Goal: Task Accomplishment & Management: Use online tool/utility

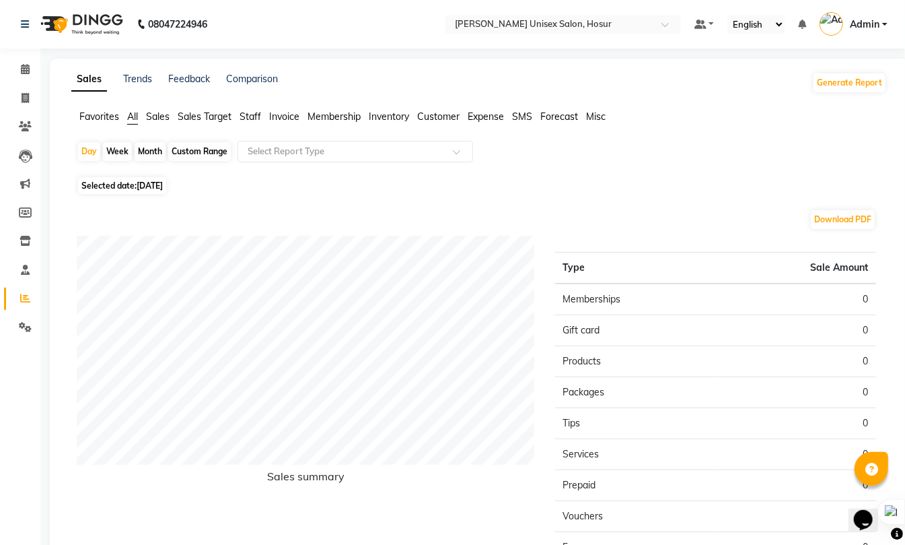
click at [256, 118] on span "Staff" at bounding box center [251, 116] width 22 height 12
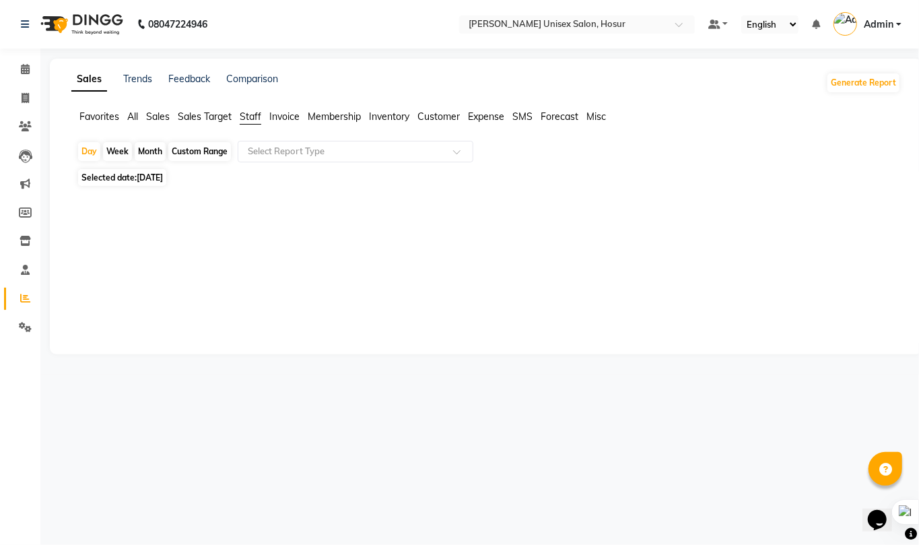
click at [148, 149] on div "Month" at bounding box center [150, 151] width 31 height 19
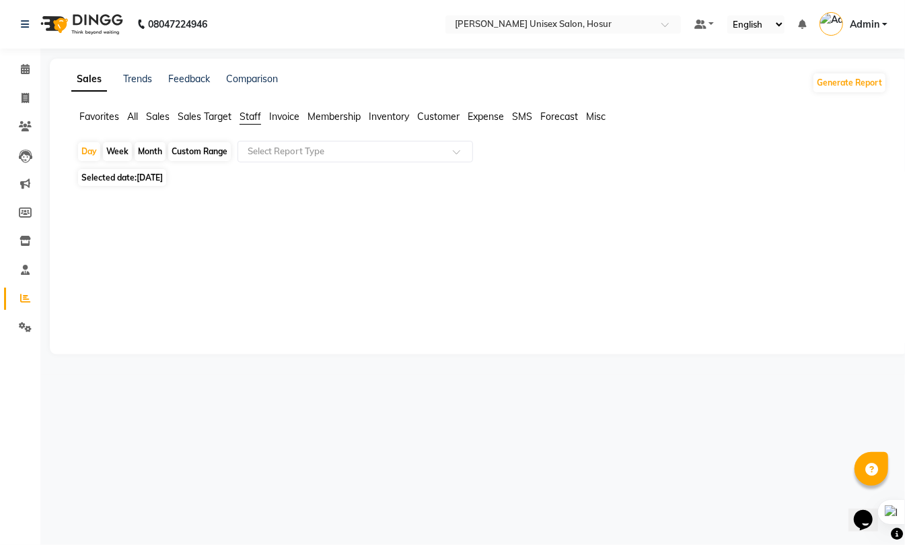
select select "9"
select select "2025"
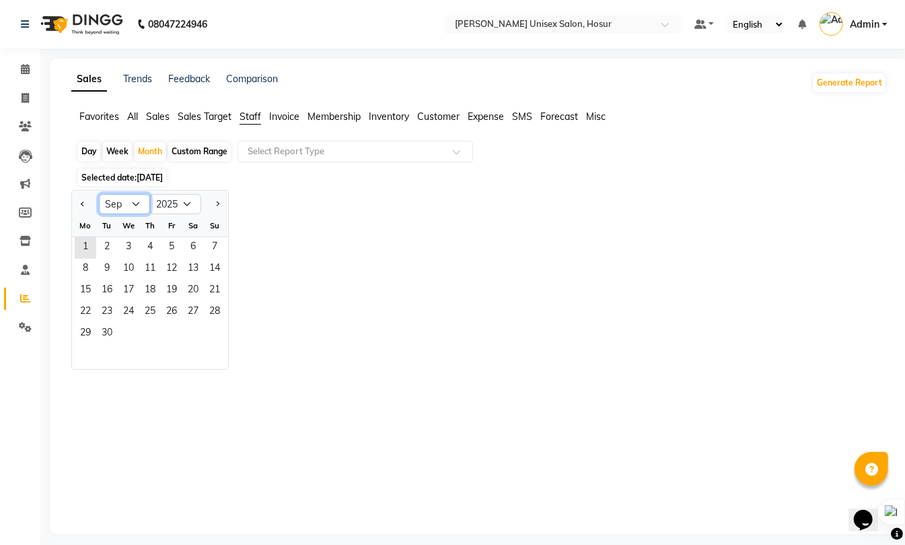
click at [136, 209] on select "Jan Feb Mar Apr May Jun [DATE] Aug Sep Oct Nov Dec" at bounding box center [124, 204] width 51 height 20
select select "8"
click at [99, 195] on select "Jan Feb Mar Apr May Jun [DATE] Aug Sep Oct Nov Dec" at bounding box center [124, 204] width 51 height 20
click at [176, 240] on span "1" at bounding box center [172, 248] width 22 height 22
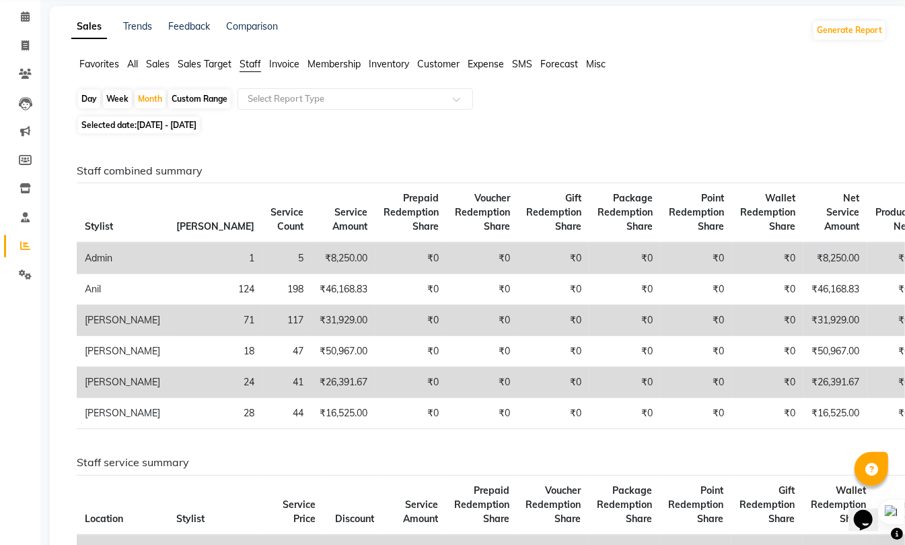
scroll to position [90, 0]
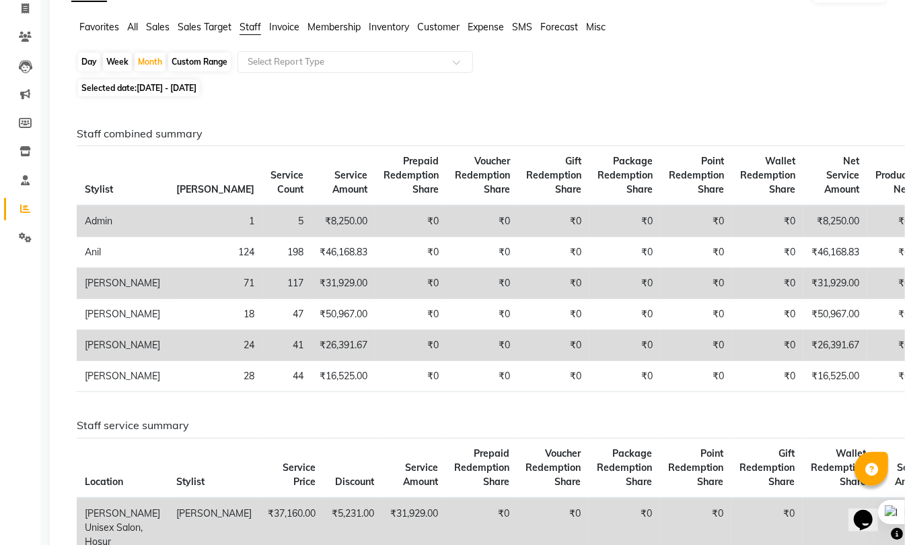
click at [190, 61] on div "Custom Range" at bounding box center [199, 62] width 63 height 19
select select "8"
select select "2025"
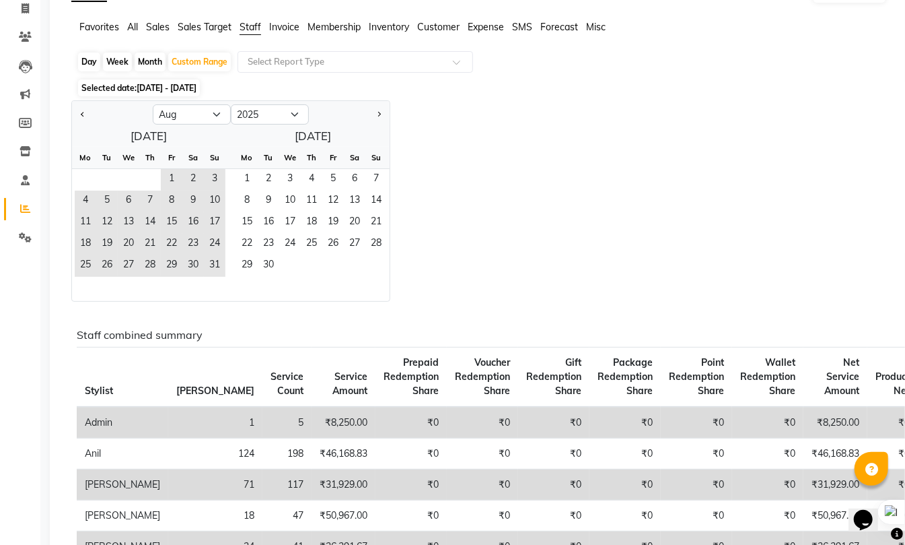
click at [89, 63] on div "Day" at bounding box center [89, 62] width 22 height 19
select select "8"
select select "2025"
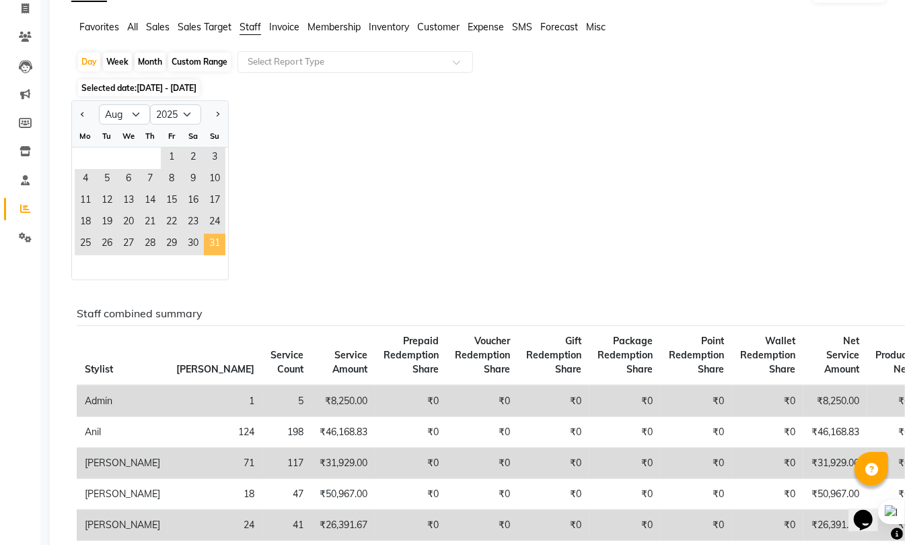
click at [213, 240] on span "31" at bounding box center [215, 245] width 22 height 22
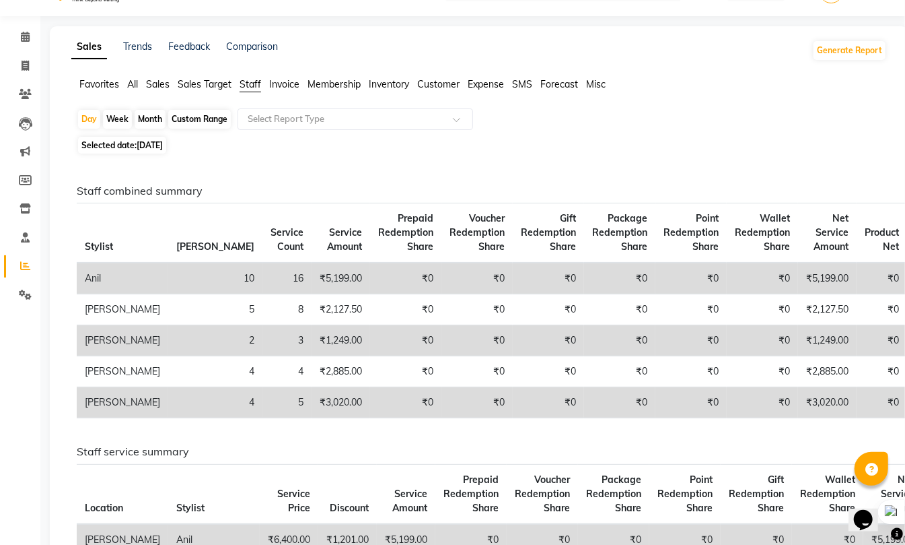
scroll to position [0, 0]
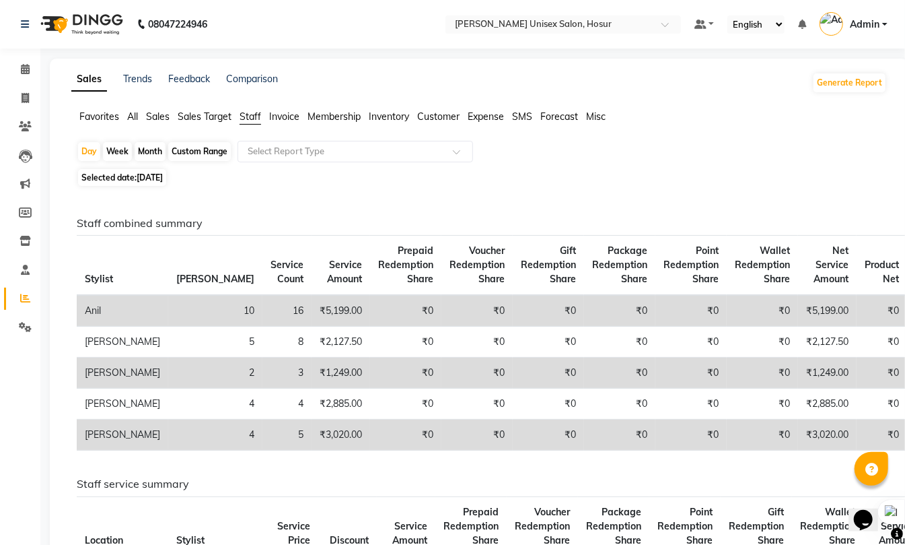
click at [135, 114] on span "All" at bounding box center [132, 116] width 11 height 12
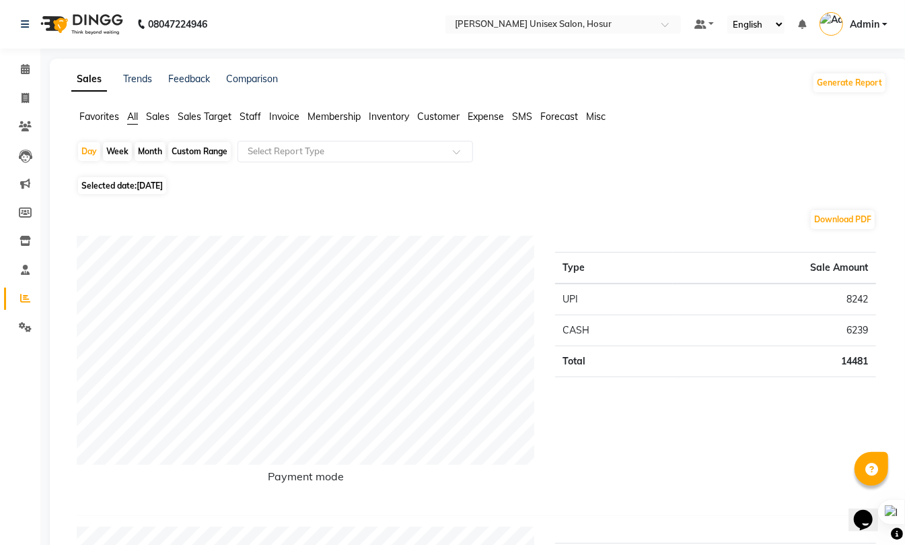
click at [149, 151] on div "Month" at bounding box center [150, 151] width 31 height 19
select select "8"
select select "2025"
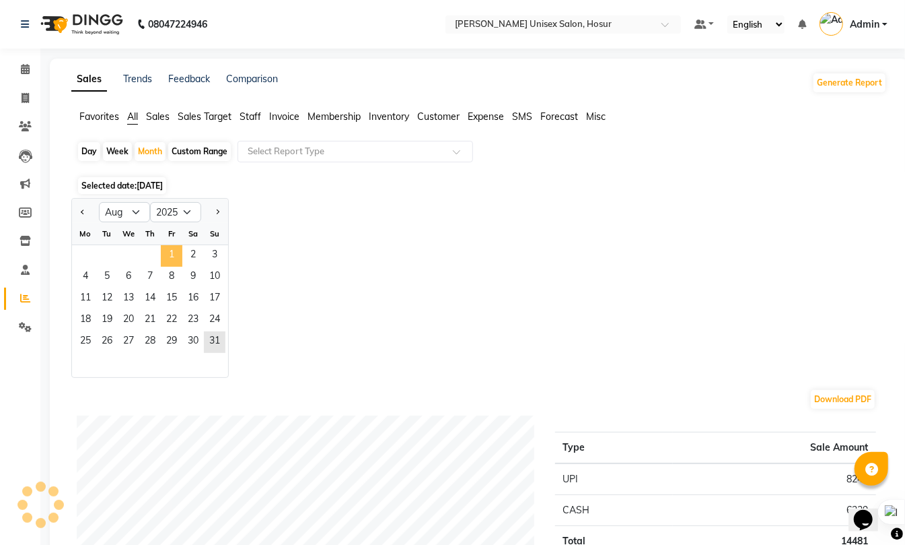
click at [174, 259] on span "1" at bounding box center [172, 256] width 22 height 22
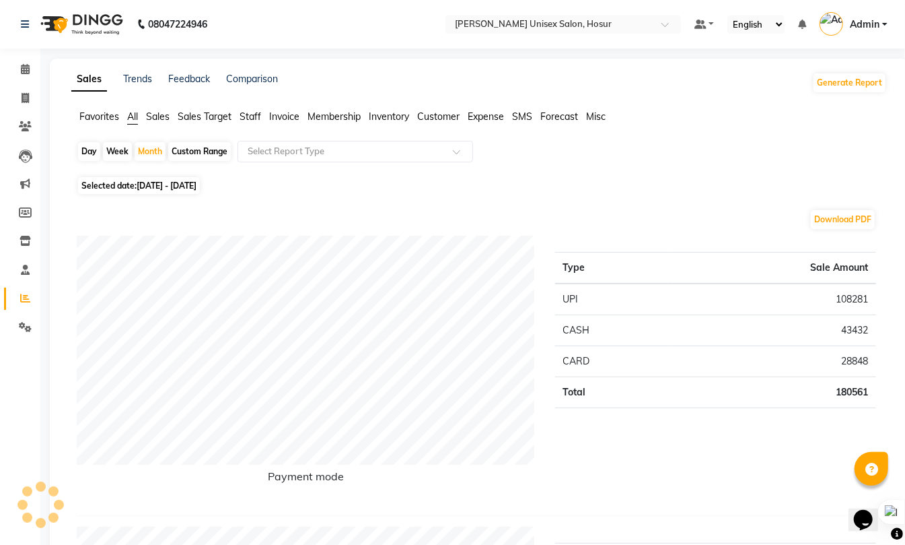
click at [248, 114] on span "Staff" at bounding box center [251, 116] width 22 height 12
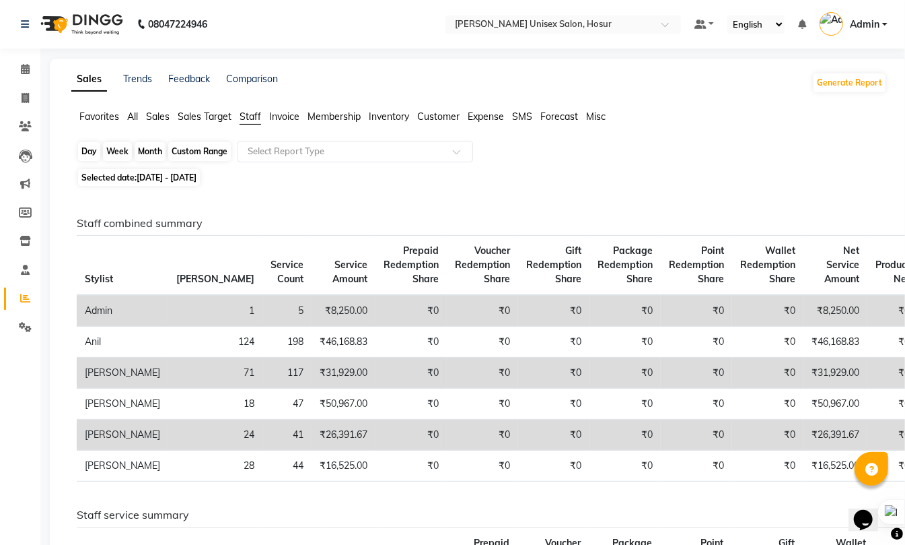
click at [157, 151] on div "Month" at bounding box center [150, 151] width 31 height 19
select select "8"
select select "2025"
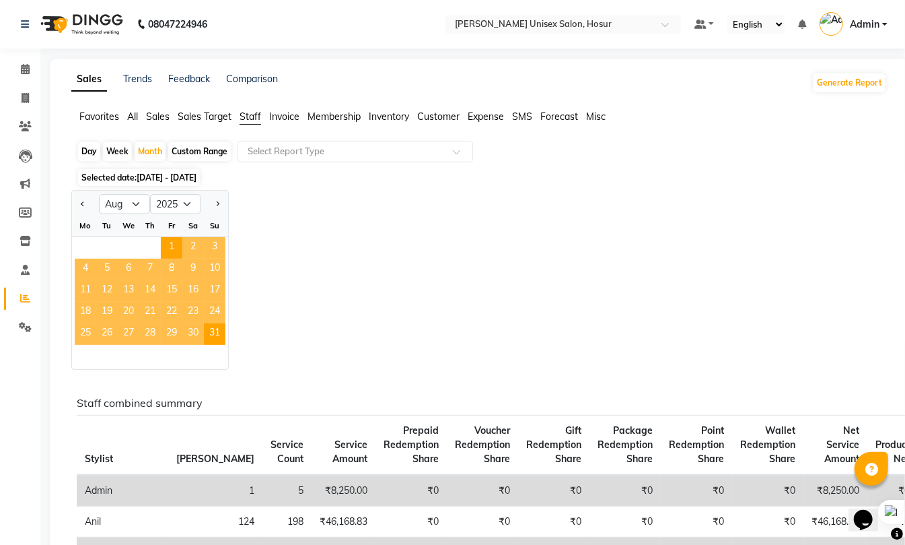
click at [133, 116] on span "All" at bounding box center [132, 116] width 11 height 12
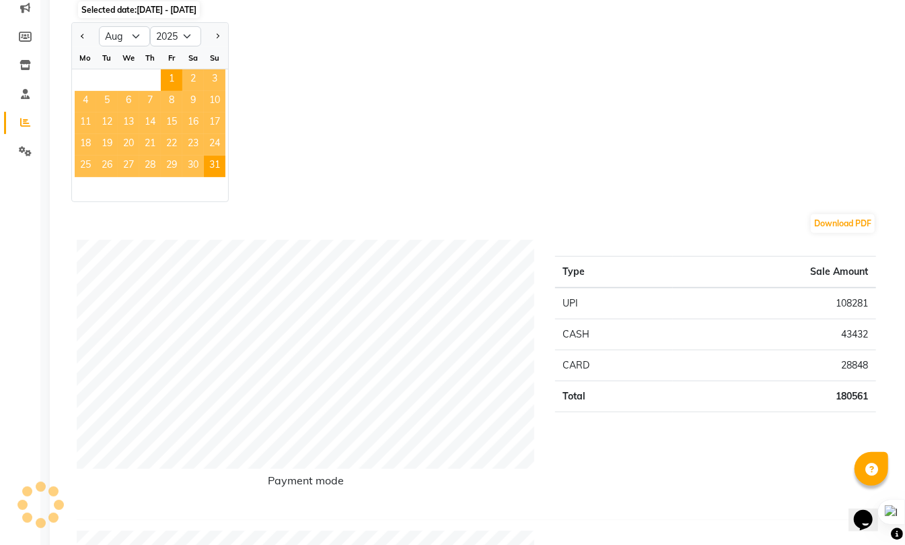
scroll to position [179, 0]
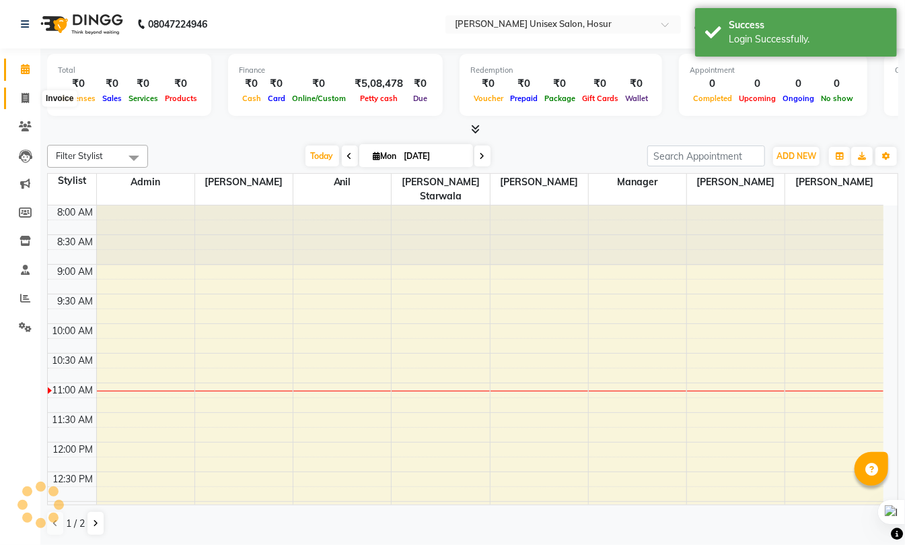
click at [22, 98] on icon at bounding box center [25, 98] width 7 height 10
select select "service"
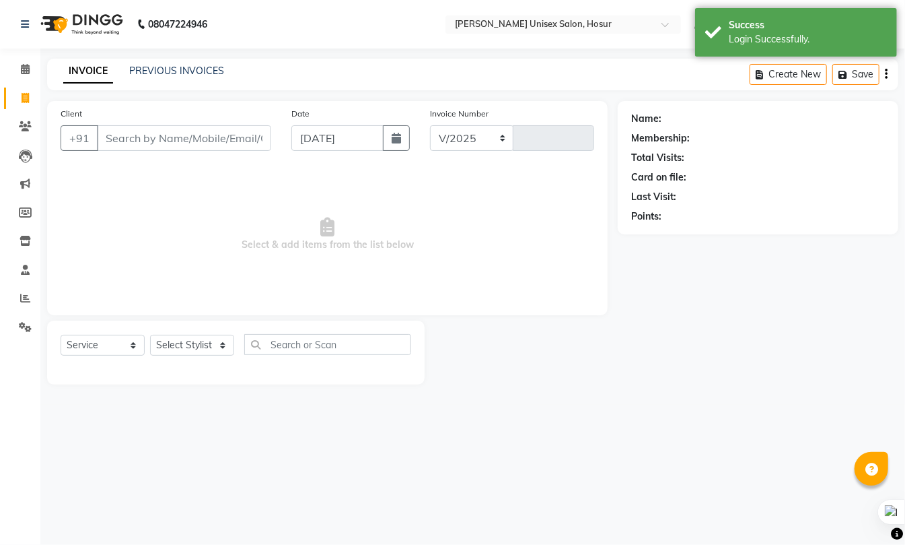
select select "6189"
type input "1284"
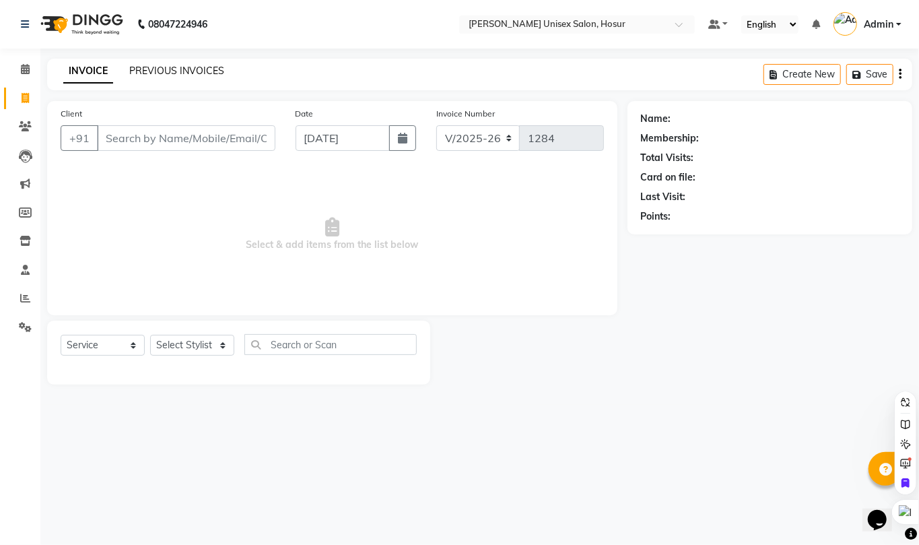
click at [151, 70] on link "PREVIOUS INVOICES" at bounding box center [176, 71] width 95 height 12
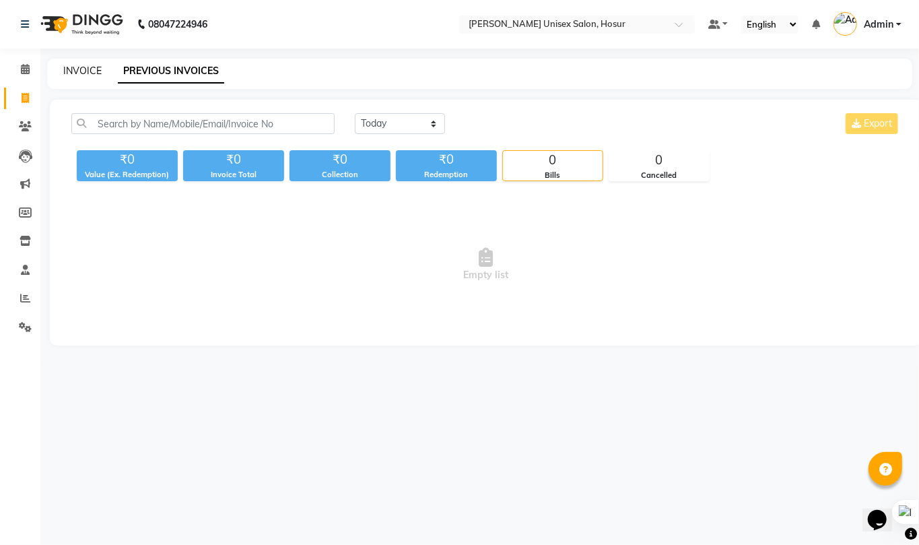
click at [79, 66] on link "INVOICE" at bounding box center [82, 71] width 38 height 12
select select "service"
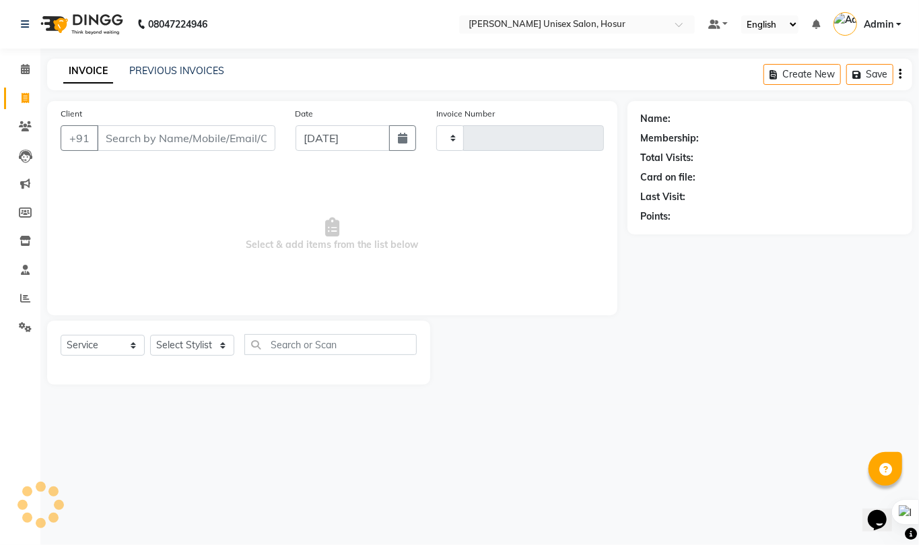
type input "1284"
select select "6189"
click at [173, 68] on link "PREVIOUS INVOICES" at bounding box center [176, 71] width 95 height 12
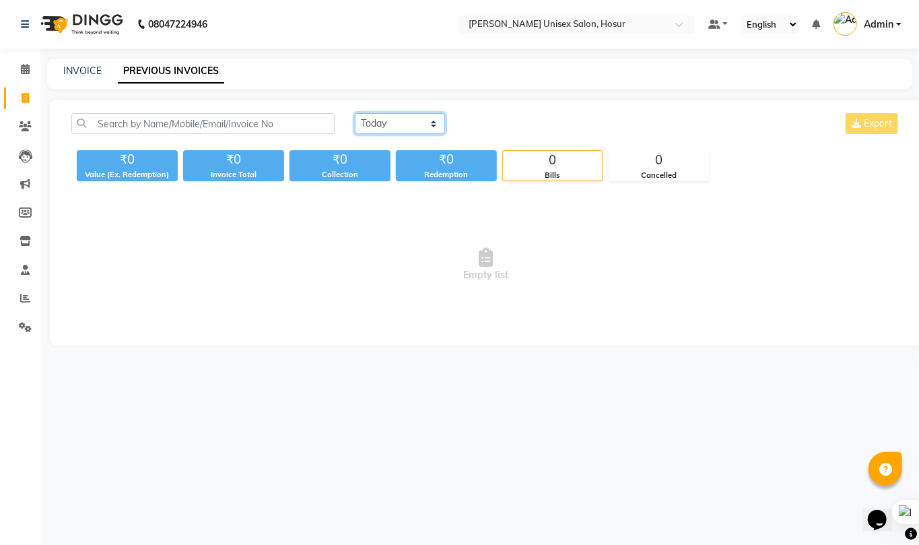
click at [407, 114] on select "Today Yesterday Custom Range" at bounding box center [400, 123] width 90 height 21
click at [355, 113] on select "Today Yesterday Custom Range" at bounding box center [400, 123] width 90 height 21
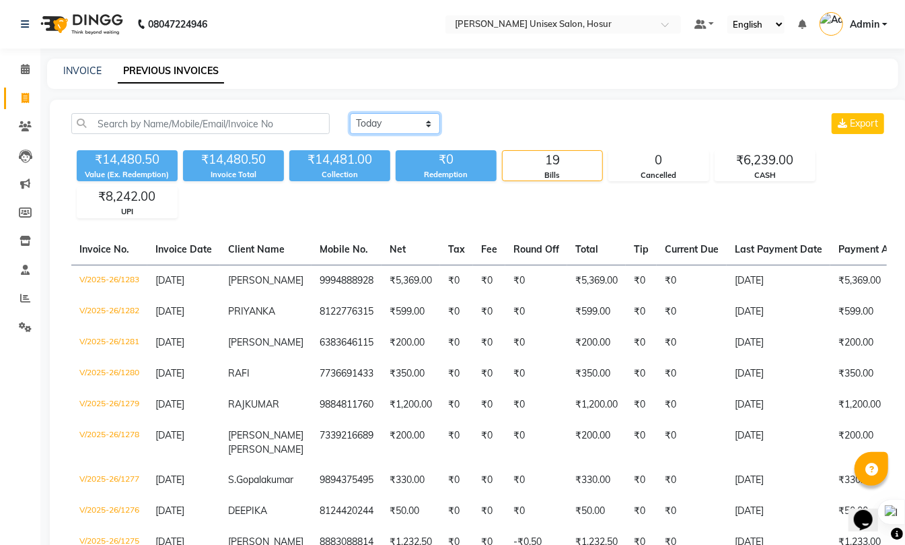
select select "range"
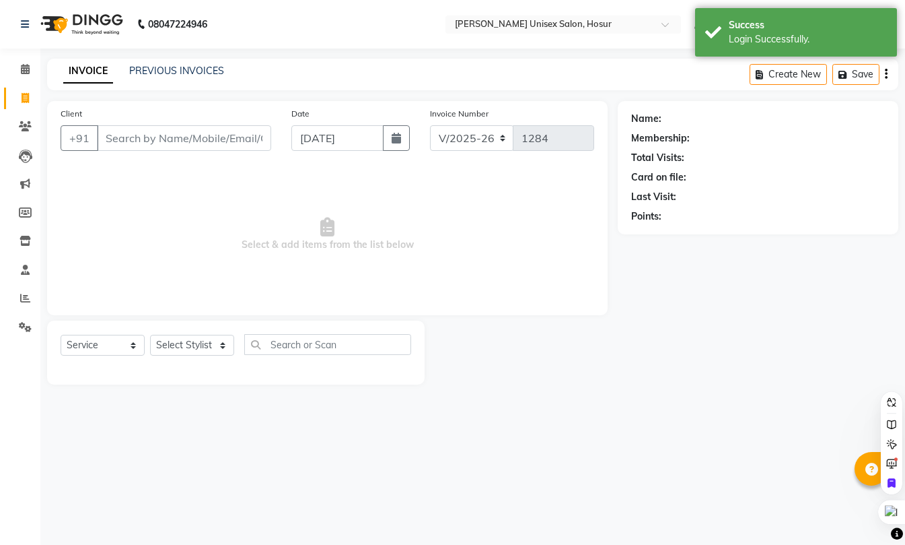
select select "6189"
select select "service"
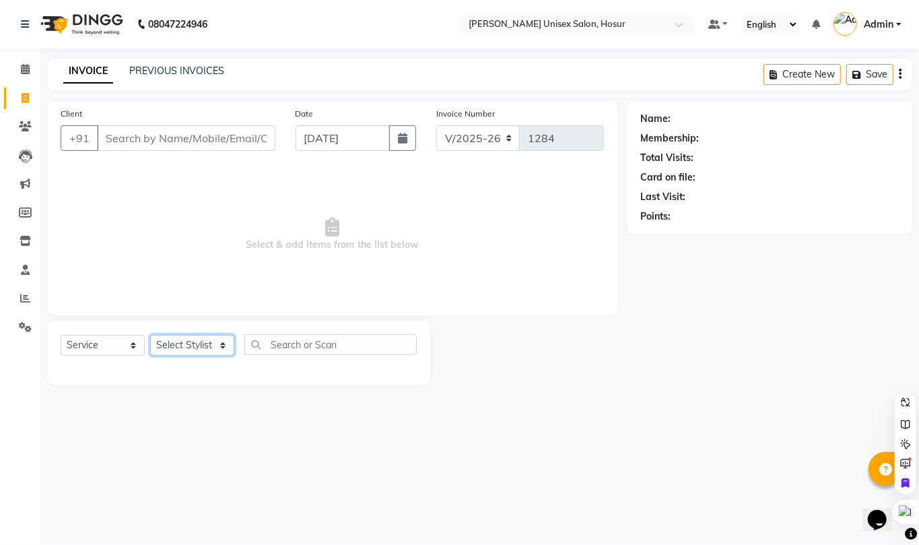
click at [184, 353] on select "Select Stylist Admin ANAND Anil MADHAN Manager Naziya starwala pavithra Roshini…" at bounding box center [192, 345] width 84 height 21
select select "45674"
click at [150, 335] on select "Select Stylist Admin ANAND Anil MADHAN Manager Naziya starwala pavithra Roshini…" at bounding box center [192, 345] width 84 height 21
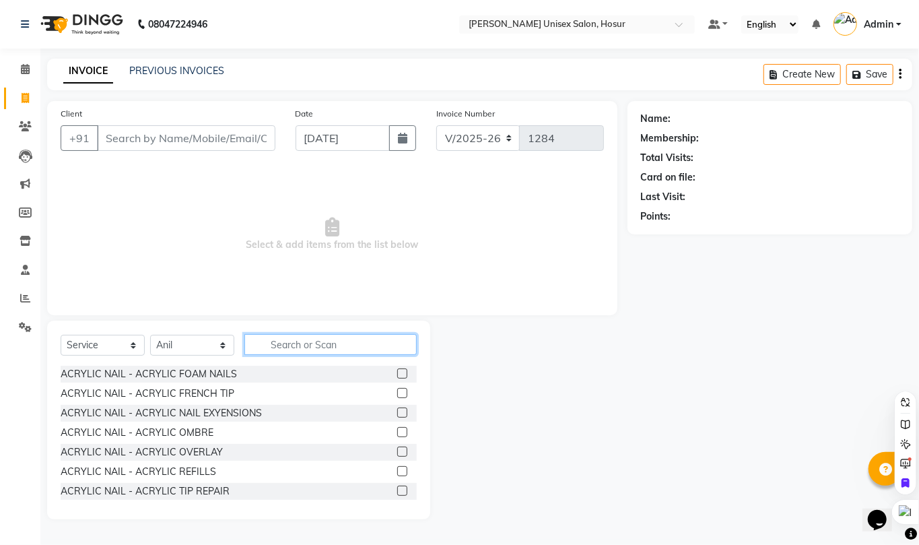
click at [312, 343] on input "text" at bounding box center [330, 344] width 172 height 21
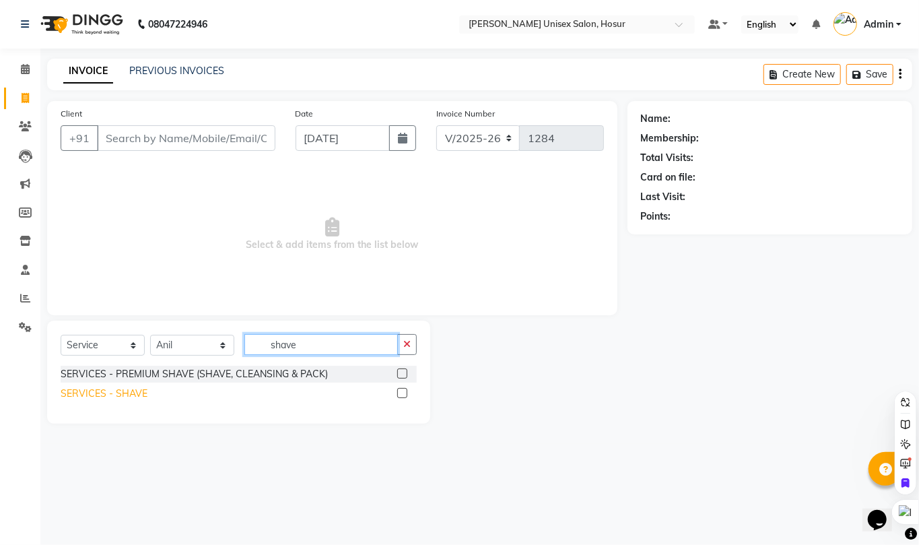
type input "shave"
click at [127, 391] on div "SERVICES - SHAVE" at bounding box center [104, 393] width 87 height 14
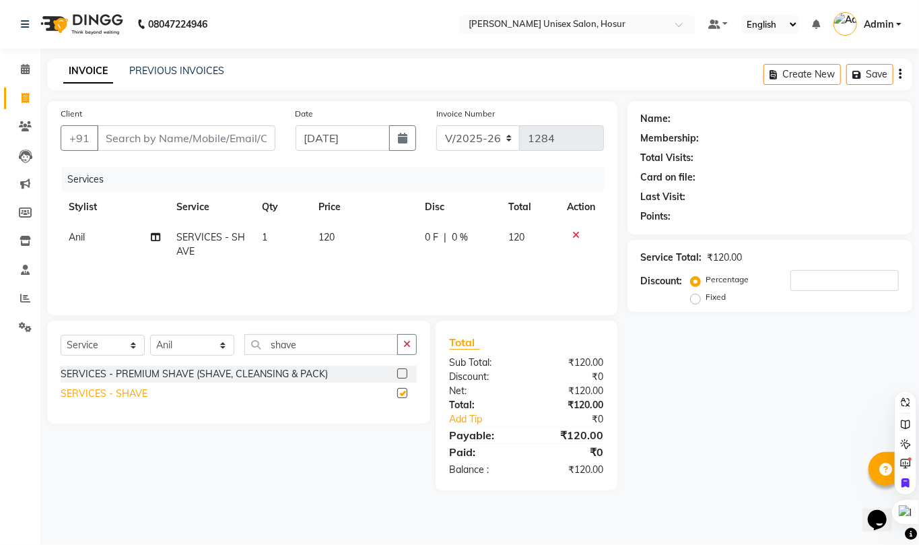
checkbox input "false"
click at [171, 138] on input "Client" at bounding box center [186, 138] width 178 height 26
type input "9"
type input "0"
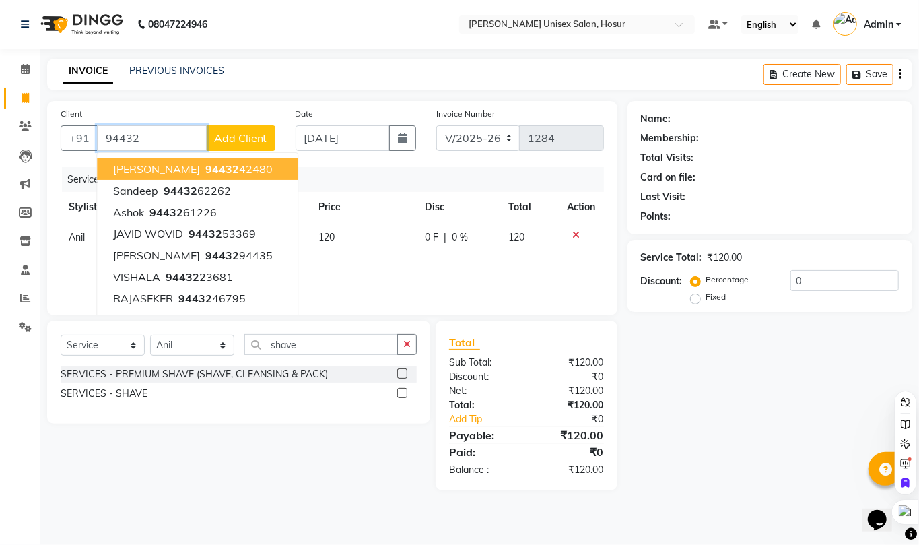
click at [160, 138] on input "94432" at bounding box center [152, 138] width 110 height 26
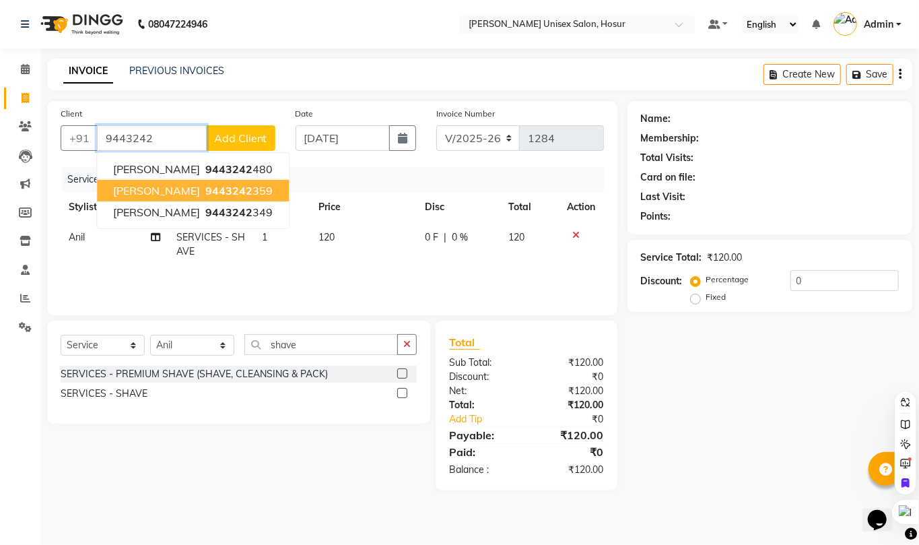
click at [152, 195] on span "Krishna murthy" at bounding box center [156, 190] width 87 height 13
type input "9443242359"
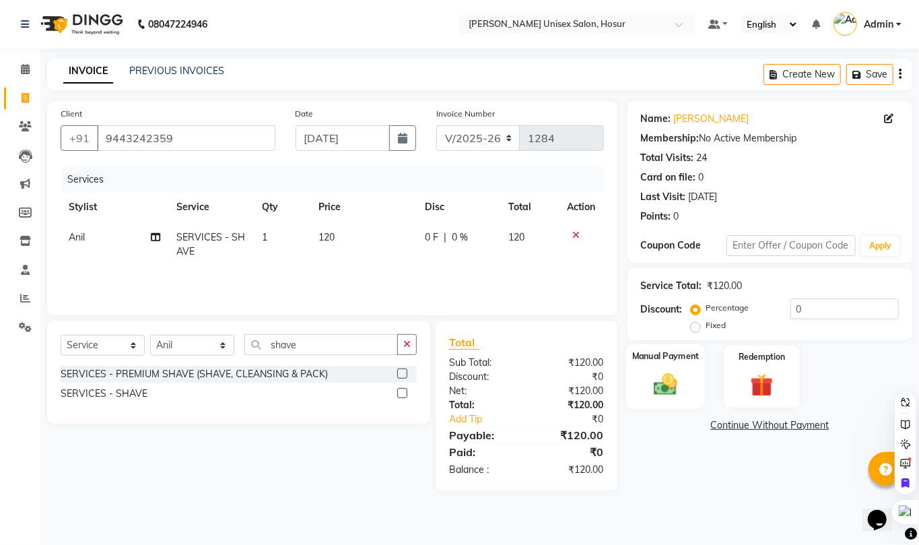
click at [668, 392] on img at bounding box center [665, 384] width 38 height 28
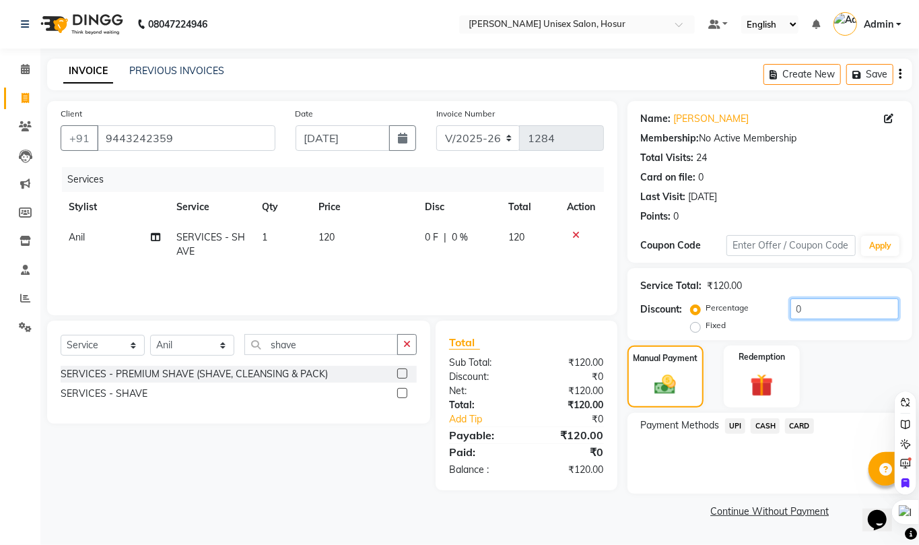
click at [814, 311] on input "0" at bounding box center [844, 308] width 108 height 21
click at [814, 311] on input "20" at bounding box center [844, 308] width 108 height 21
type input "2"
click at [331, 228] on td "120" at bounding box center [363, 244] width 106 height 44
select select "45674"
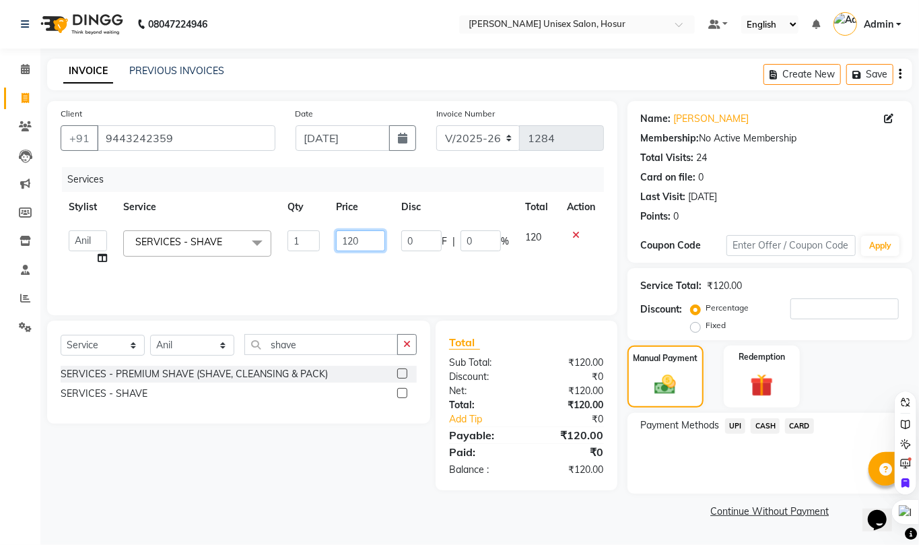
click at [367, 241] on input "120" at bounding box center [360, 240] width 49 height 21
type input "100"
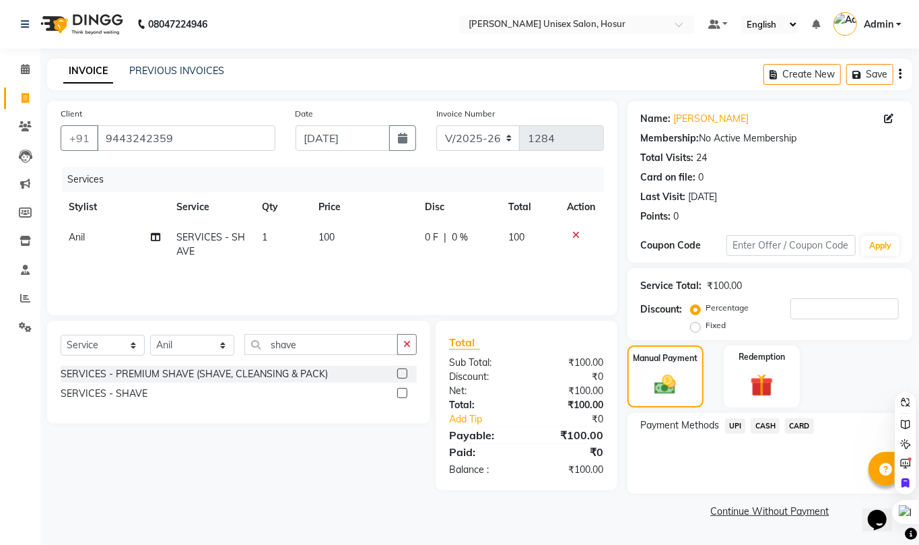
click at [292, 269] on div "Services Stylist Service Qty Price Disc Total Action Anil SERVICES - SHAVE 1 10…" at bounding box center [332, 234] width 543 height 135
click at [650, 389] on img at bounding box center [665, 385] width 36 height 26
click at [762, 429] on span "CASH" at bounding box center [765, 425] width 29 height 15
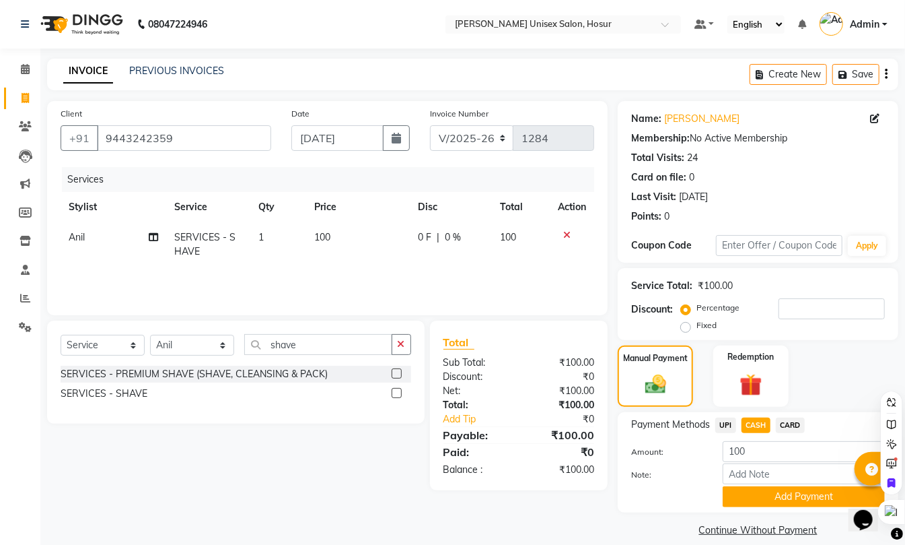
scroll to position [16, 0]
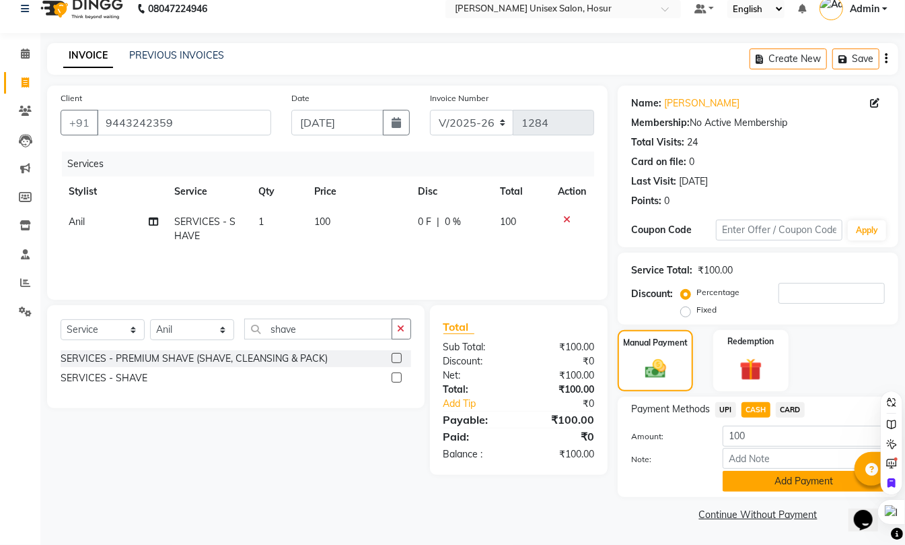
click at [783, 475] on button "Add Payment" at bounding box center [804, 481] width 162 height 21
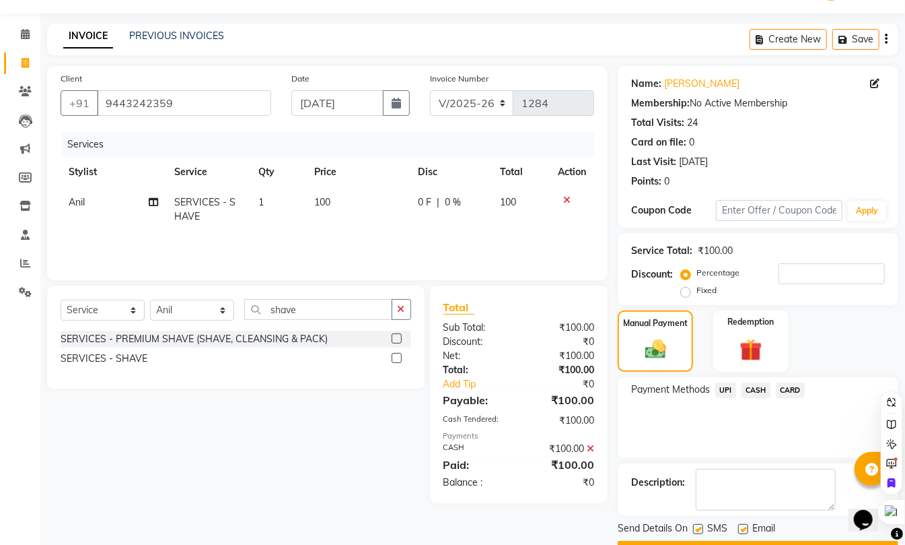
scroll to position [73, 0]
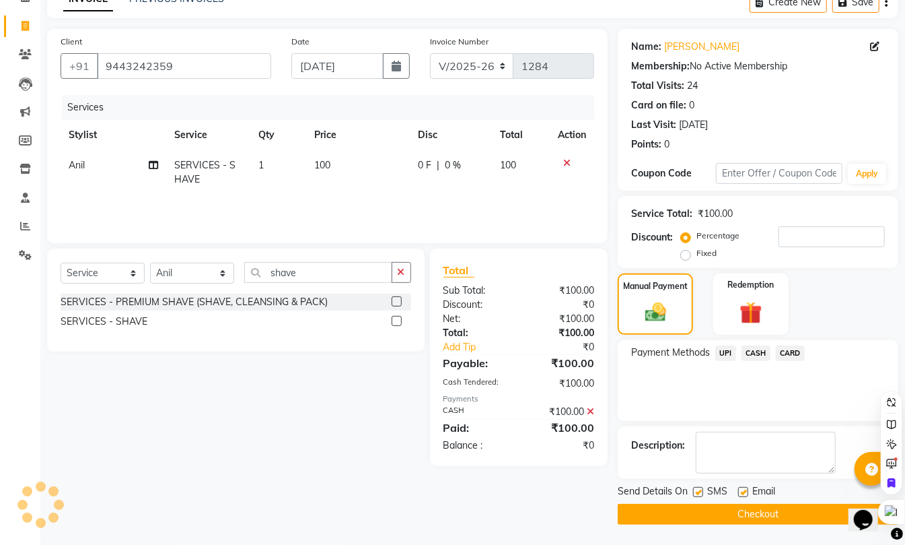
click at [755, 512] on button "Checkout" at bounding box center [758, 513] width 281 height 21
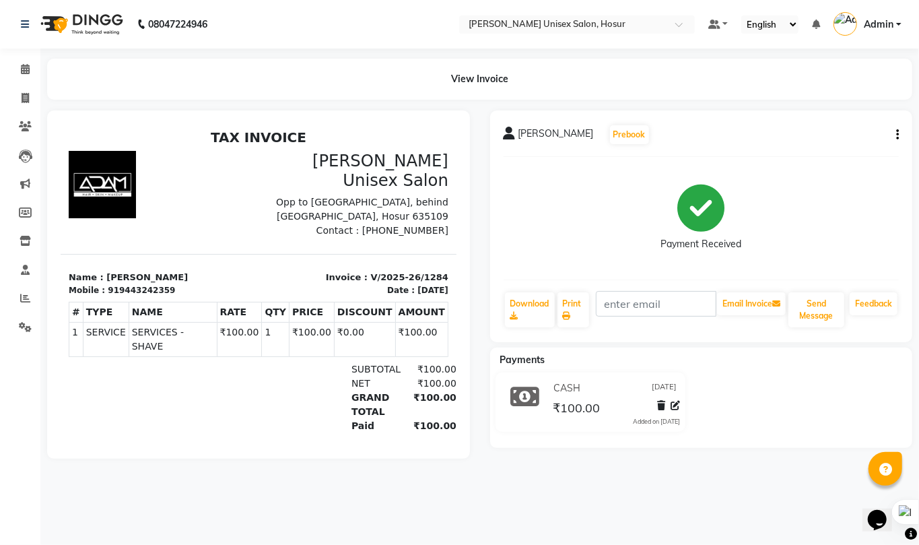
select select "service"
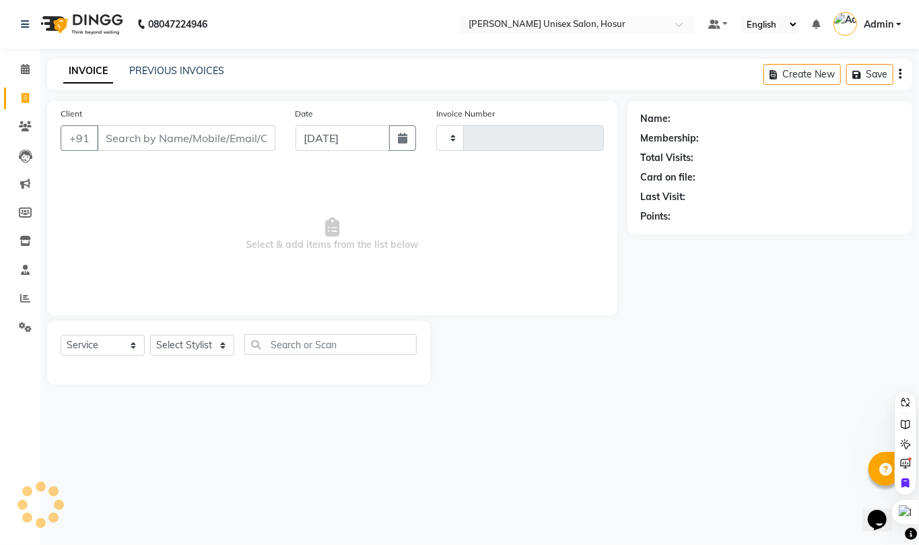
type input "1285"
select select "6189"
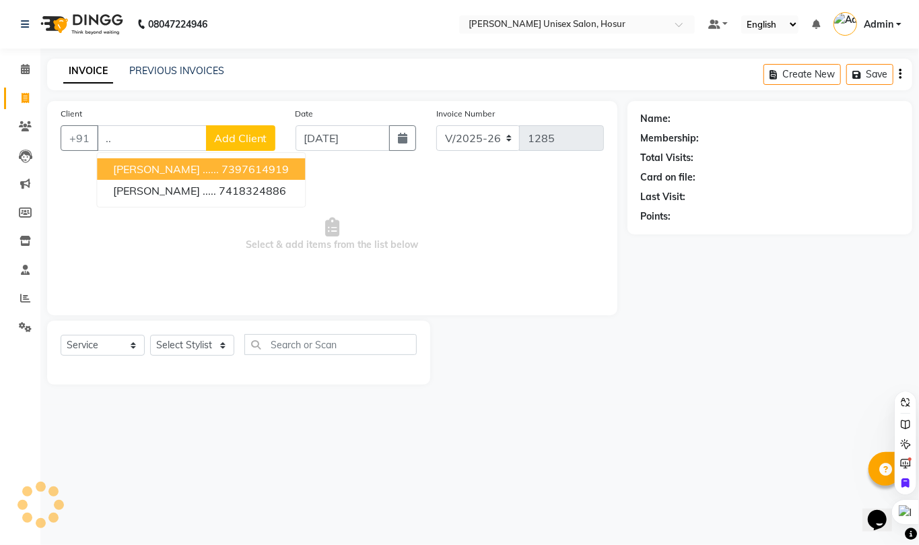
type input "."
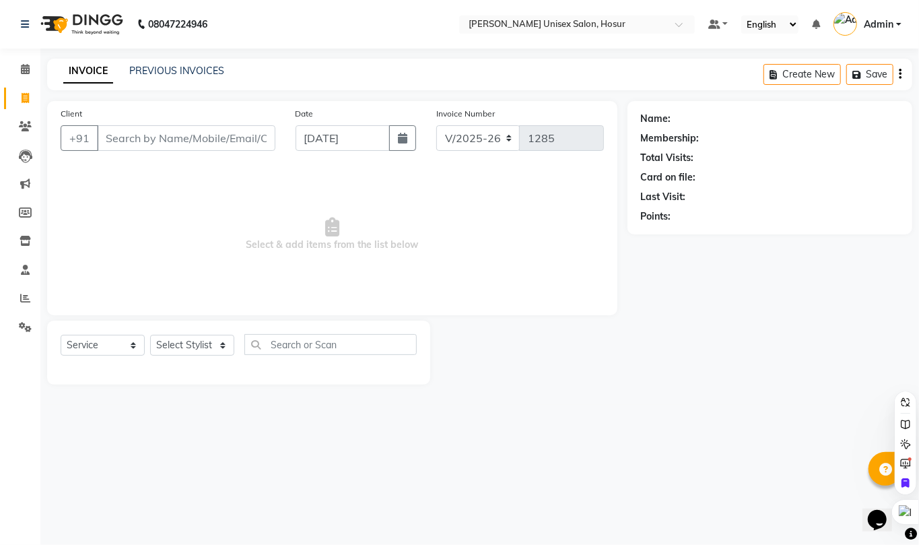
click at [541, 407] on div "08047224946 Select Location × Adam Unisex Salon, Hosur Default Panel My Panel E…" at bounding box center [459, 272] width 919 height 545
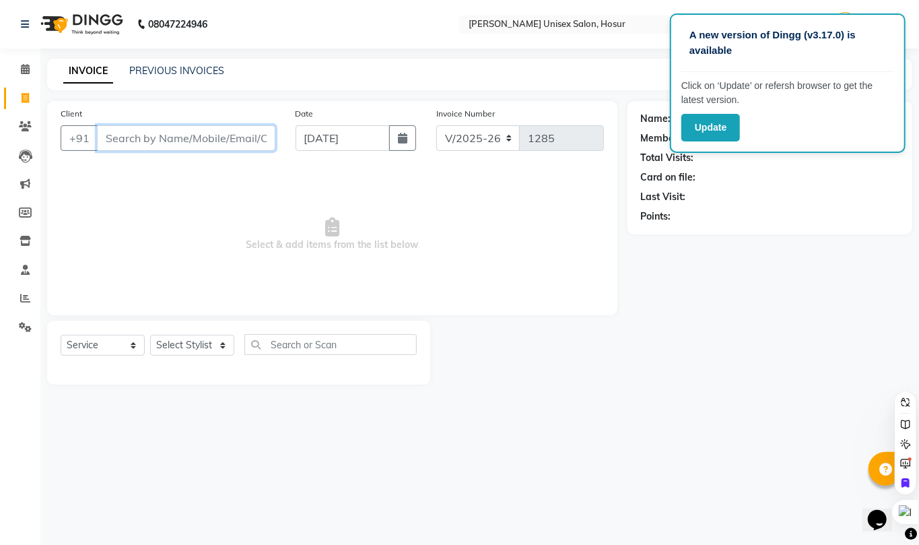
click at [149, 125] on input "Client" at bounding box center [186, 138] width 178 height 26
click at [207, 90] on div "INVOICE PREVIOUS INVOICES Create New Save" at bounding box center [479, 75] width 865 height 32
click at [202, 75] on link "PREVIOUS INVOICES" at bounding box center [176, 71] width 95 height 12
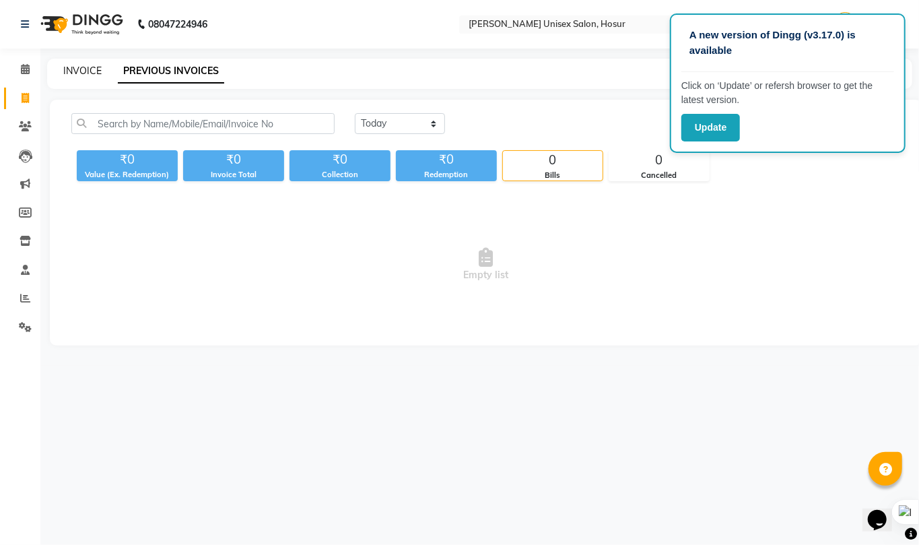
click at [81, 65] on link "INVOICE" at bounding box center [82, 71] width 38 height 12
select select "service"
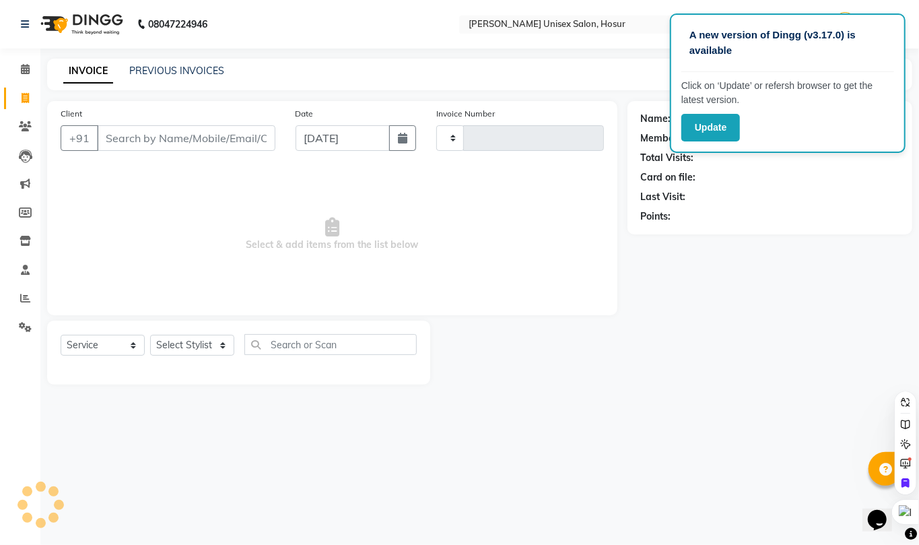
type input "1285"
select select "6189"
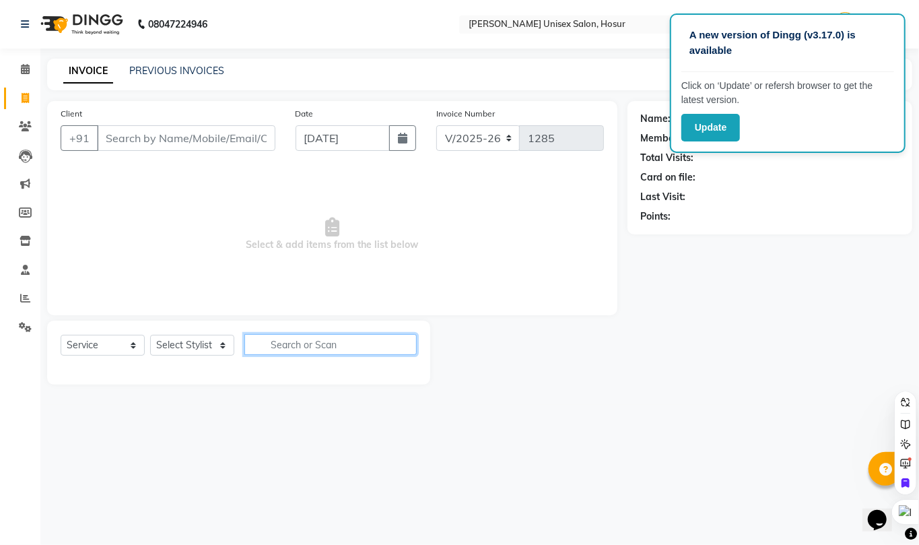
click at [265, 341] on input "text" at bounding box center [330, 344] width 172 height 21
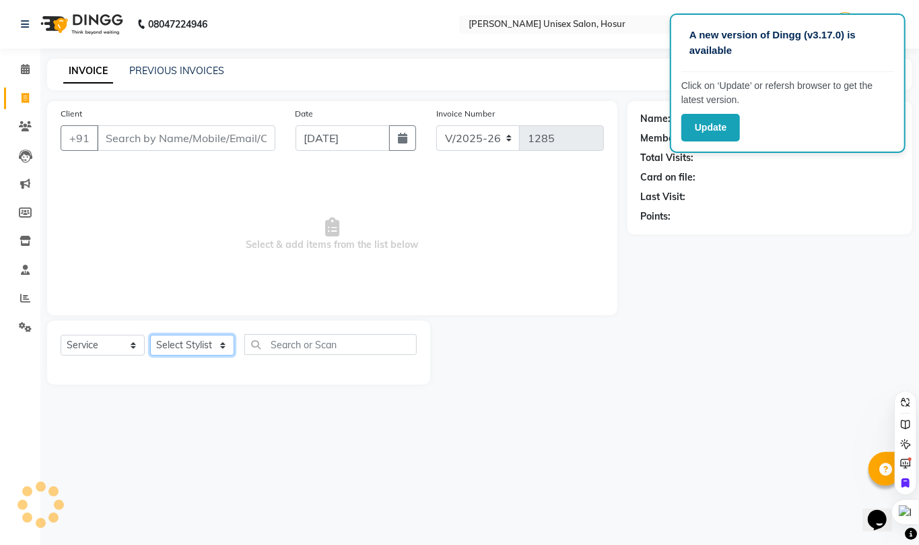
click at [199, 345] on select "Select Stylist Admin ANAND Anil MADHAN Manager Naziya starwala pavithra Roshini…" at bounding box center [192, 345] width 84 height 21
click at [81, 248] on span "Select & add items from the list below" at bounding box center [332, 234] width 543 height 135
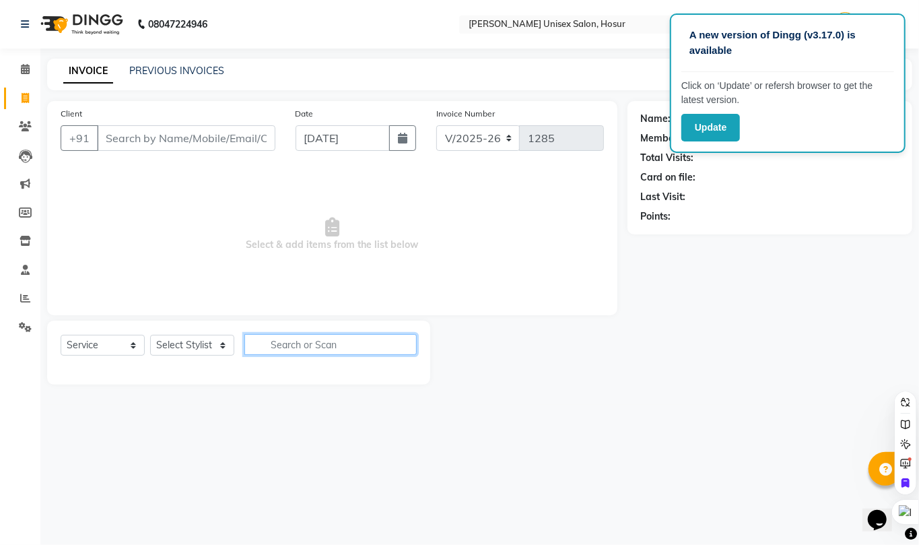
click at [281, 347] on input "text" at bounding box center [330, 344] width 172 height 21
type input "beard"
click at [216, 345] on select "Select Stylist Admin ANAND Anil MADHAN Manager Naziya starwala pavithra Roshini…" at bounding box center [192, 345] width 84 height 21
select select "45674"
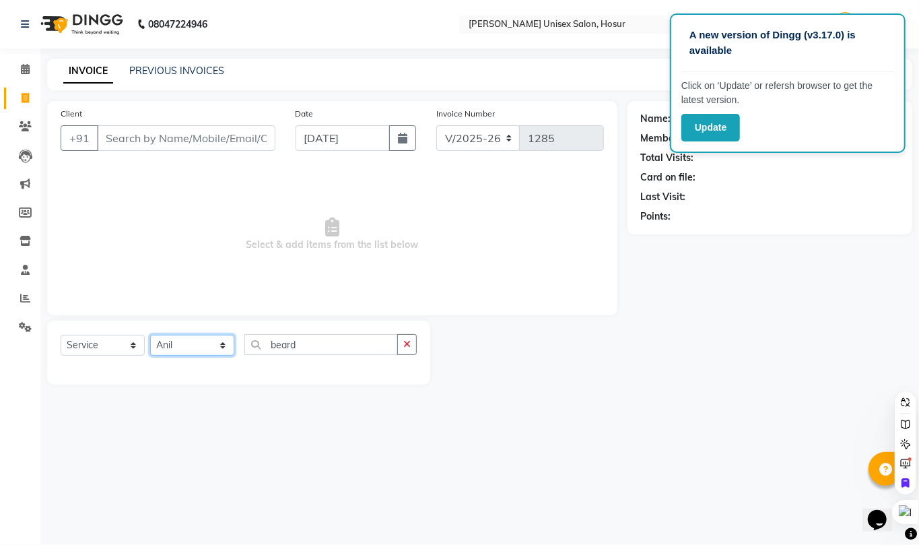
click at [150, 335] on select "Select Stylist Admin ANAND Anil MADHAN Manager Naziya starwala pavithra Roshini…" at bounding box center [192, 345] width 84 height 21
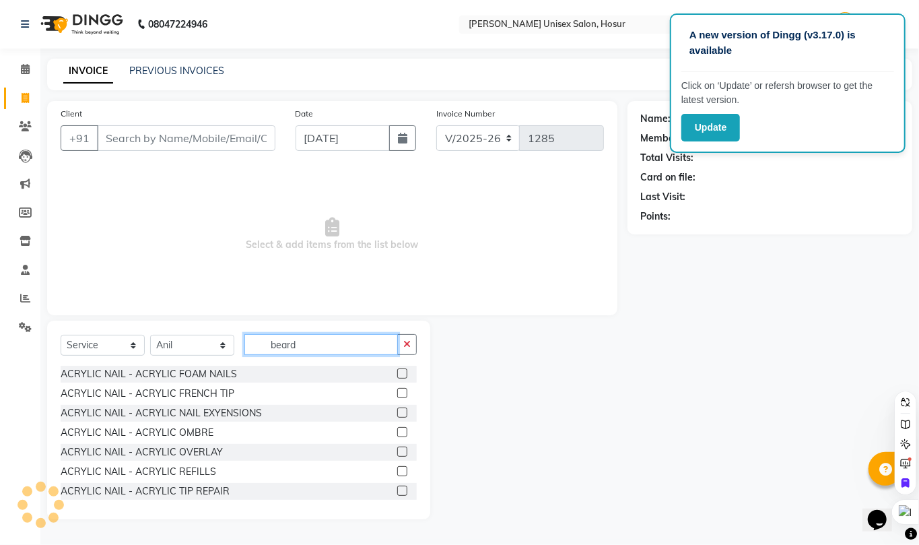
click at [308, 345] on input "beard" at bounding box center [320, 344] width 153 height 21
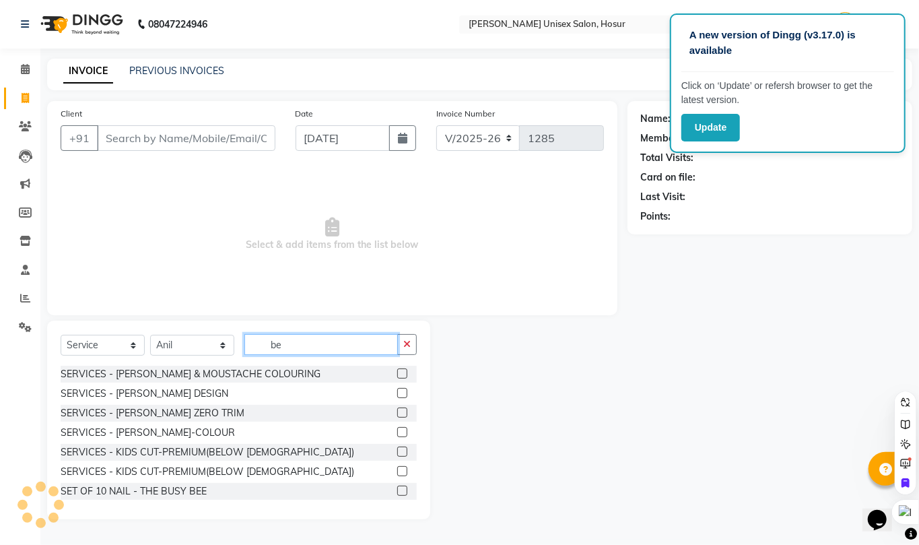
type input "b"
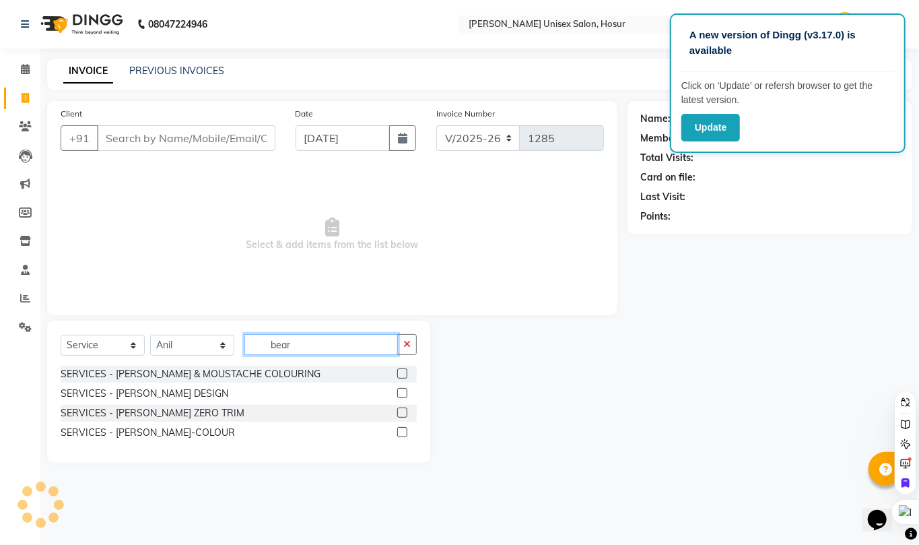
type input "beard"
click at [210, 343] on select "Select Stylist Admin ANAND Anil MADHAN Manager Naziya starwala pavithra Roshini…" at bounding box center [192, 345] width 84 height 21
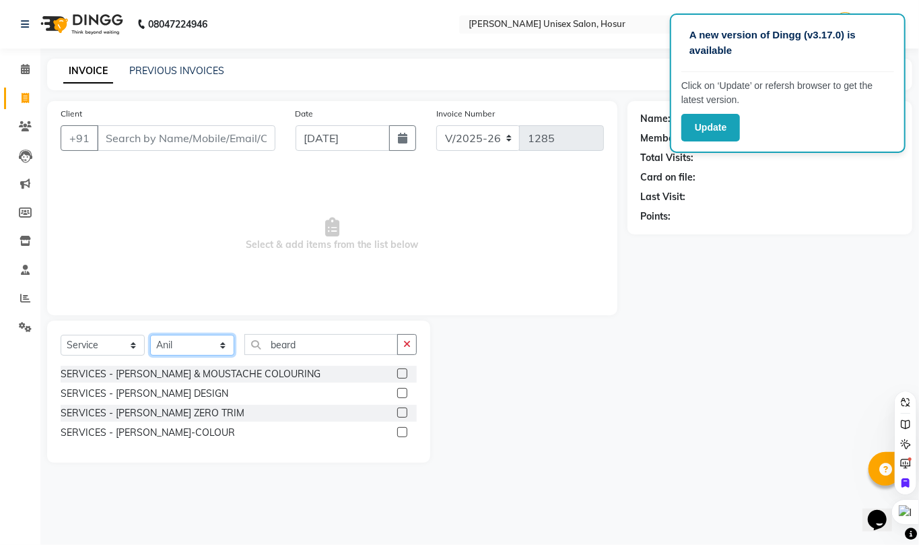
select select
click at [150, 335] on select "Select Stylist Admin ANAND Anil MADHAN Manager Naziya starwala pavithra Roshini…" at bounding box center [192, 345] width 84 height 21
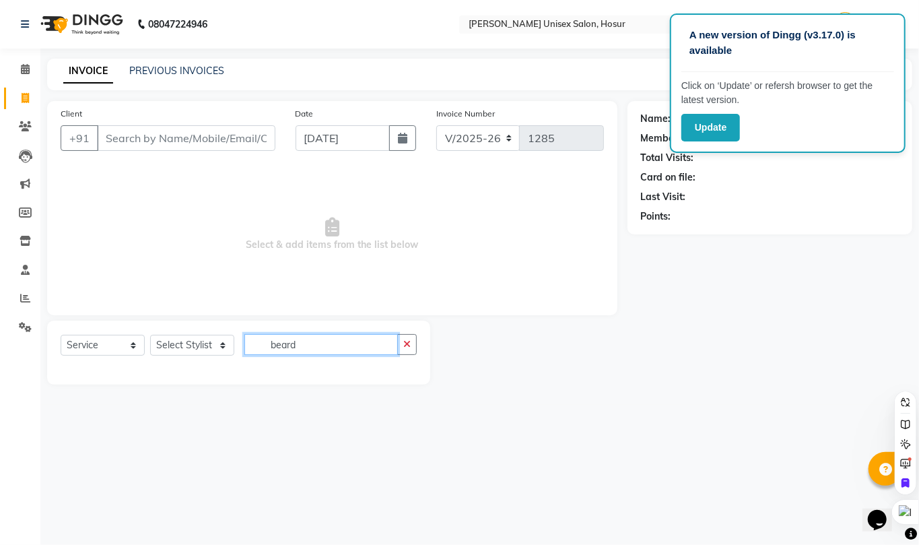
click at [305, 345] on input "beard" at bounding box center [320, 344] width 153 height 21
type input "b"
drag, startPoint x: 621, startPoint y: 190, endPoint x: 738, endPoint y: 271, distance: 142.3
click at [736, 270] on div "Client +91 Date 01-09-2025 Invoice Number V/2025 V/2025-26 1285 Select & add it…" at bounding box center [479, 242] width 885 height 283
click at [485, 242] on span "Select & add items from the list below" at bounding box center [332, 234] width 543 height 135
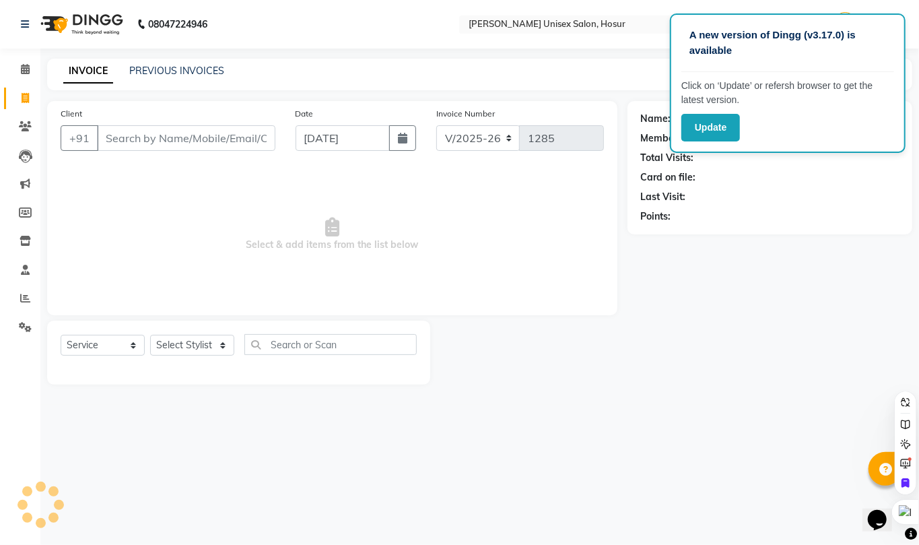
click at [498, 429] on div "A new version of Dingg (v3.17.0) is available Click on ‘Update’ or refersh brow…" at bounding box center [459, 272] width 919 height 545
